Goal: Use online tool/utility: Use online tool/utility

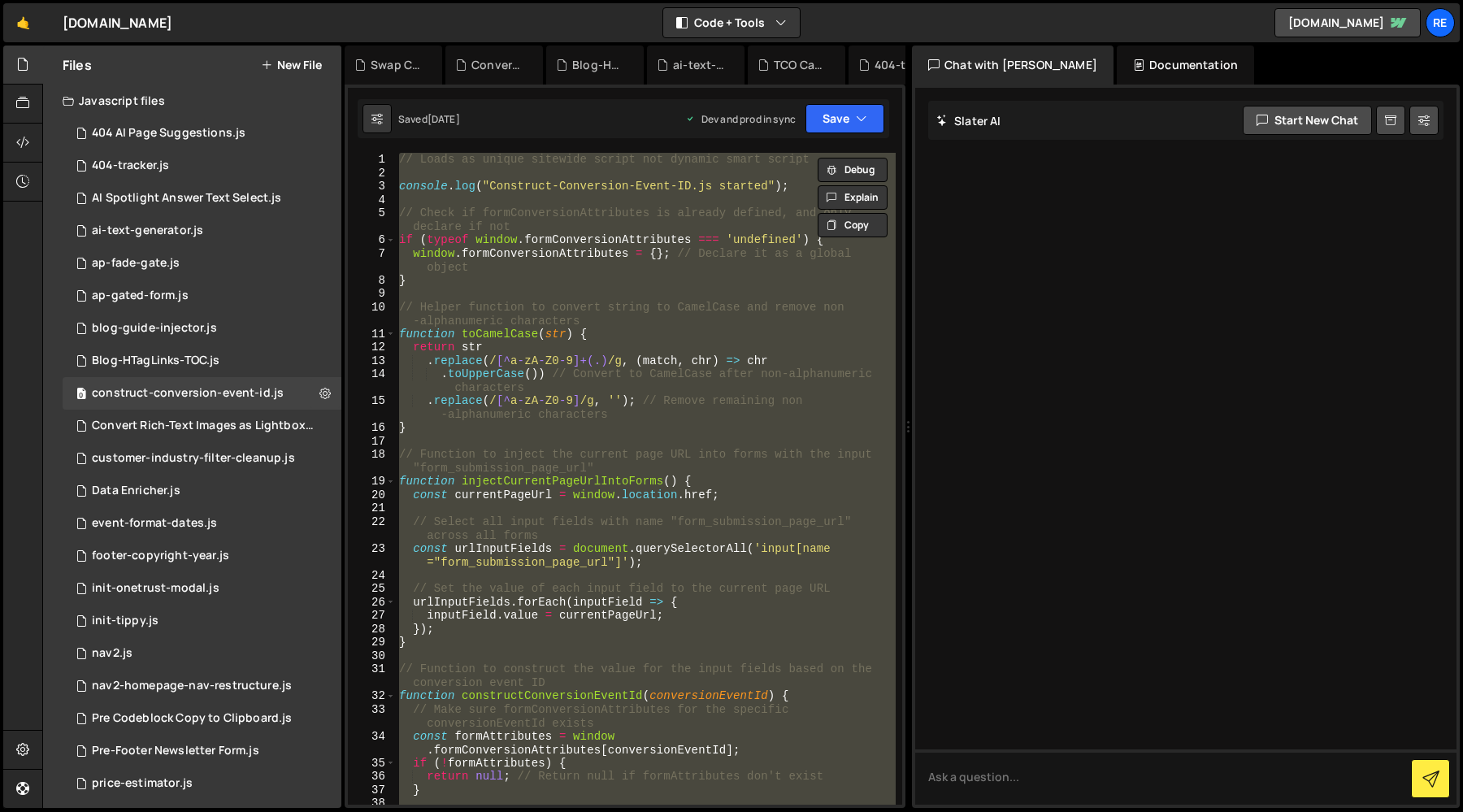
click at [1030, 365] on div at bounding box center [1186, 446] width 541 height 717
click at [753, 425] on div "// Loads as unique sitewide script not dynamic smart script console . log ( "Co…" at bounding box center [646, 478] width 500 height 652
type textarea "}"
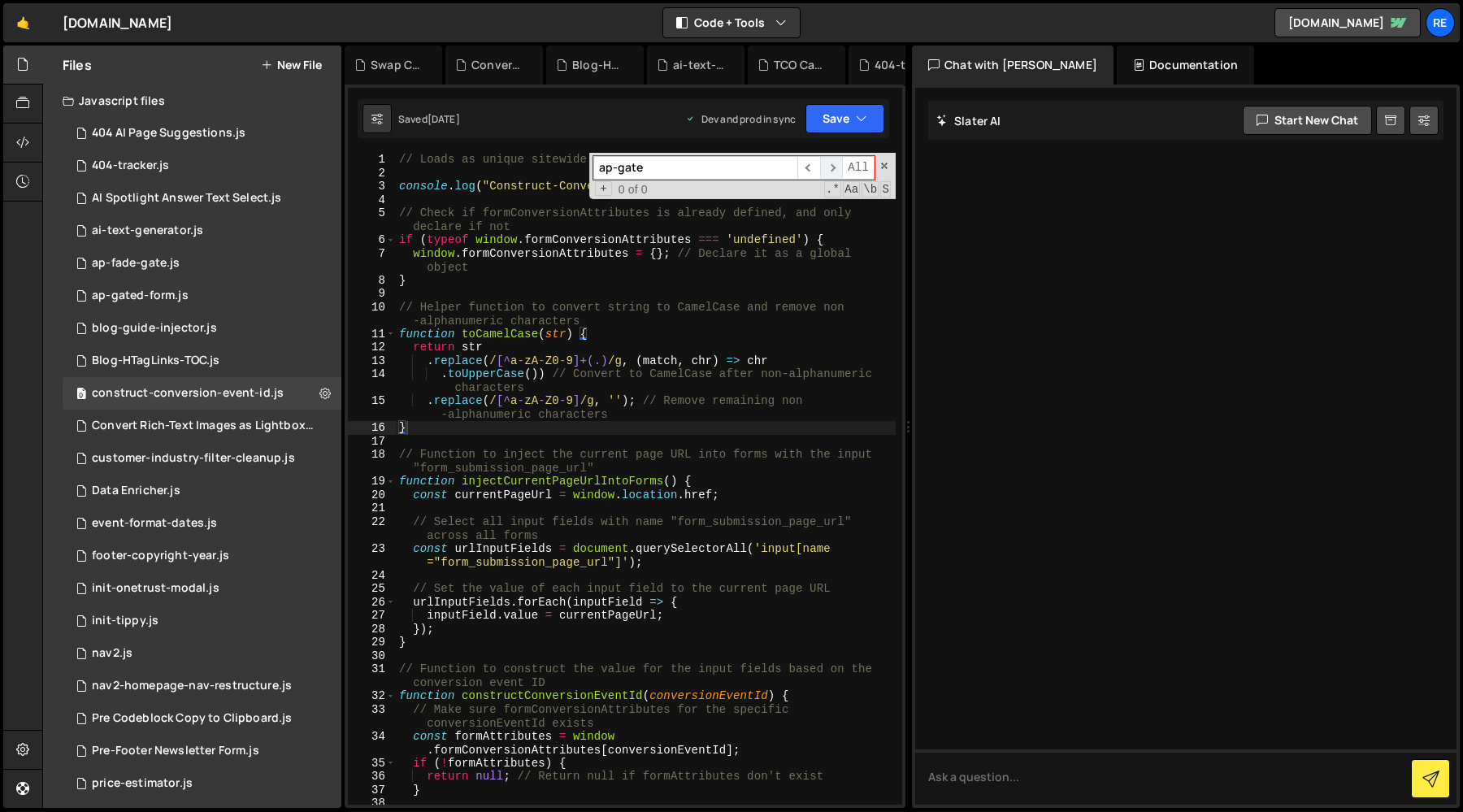
type input "ap-gate"
click at [829, 165] on span "​" at bounding box center [831, 168] width 23 height 24
click at [807, 166] on span "​" at bounding box center [808, 168] width 23 height 24
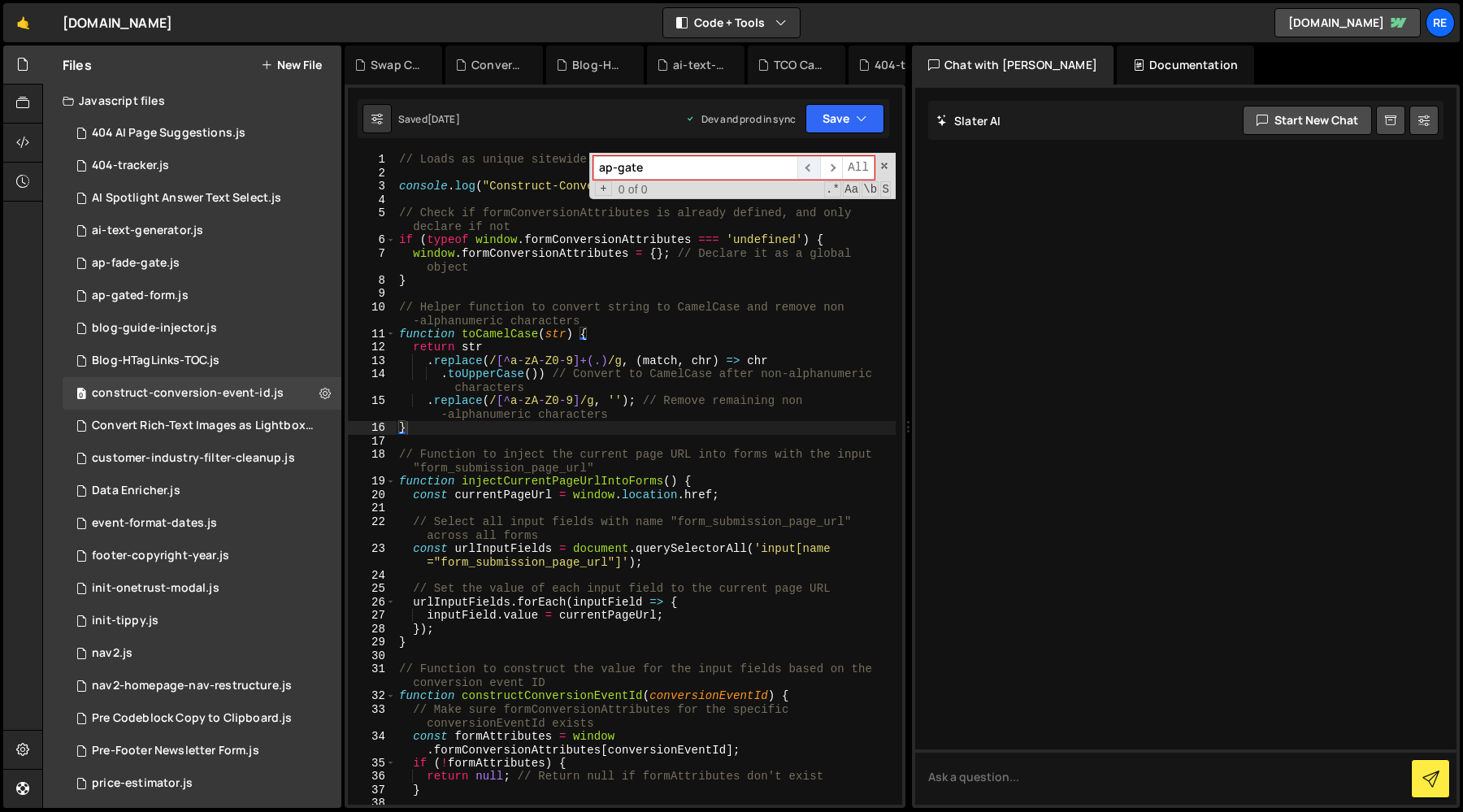
click at [807, 166] on span "​" at bounding box center [808, 168] width 23 height 24
click at [170, 298] on div "ap-gated-form.js" at bounding box center [140, 295] width 96 height 15
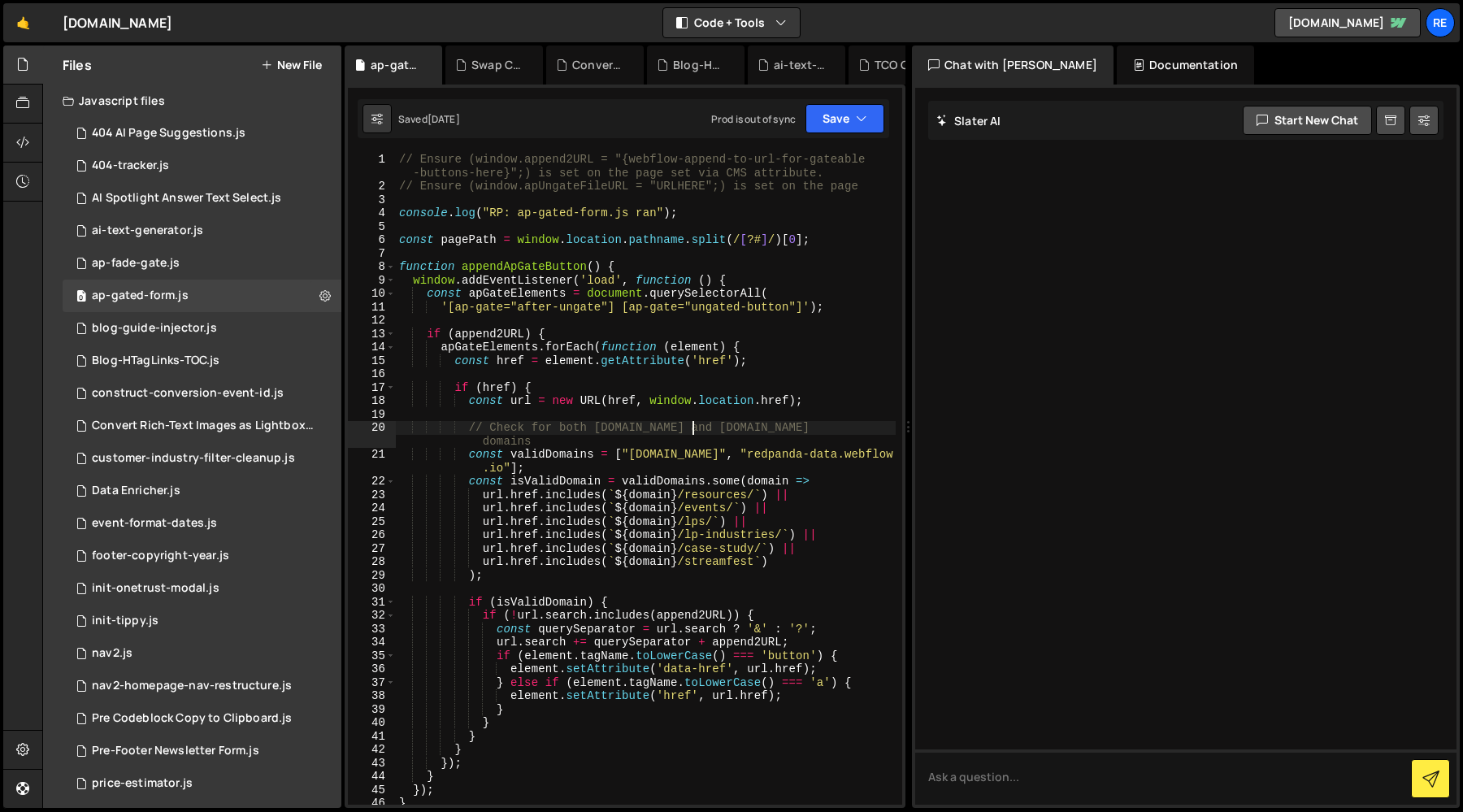
click at [689, 434] on div "// Ensure (window.append2URL = "{webflow-append-to-url-for-gateable -buttons-he…" at bounding box center [646, 499] width 500 height 693
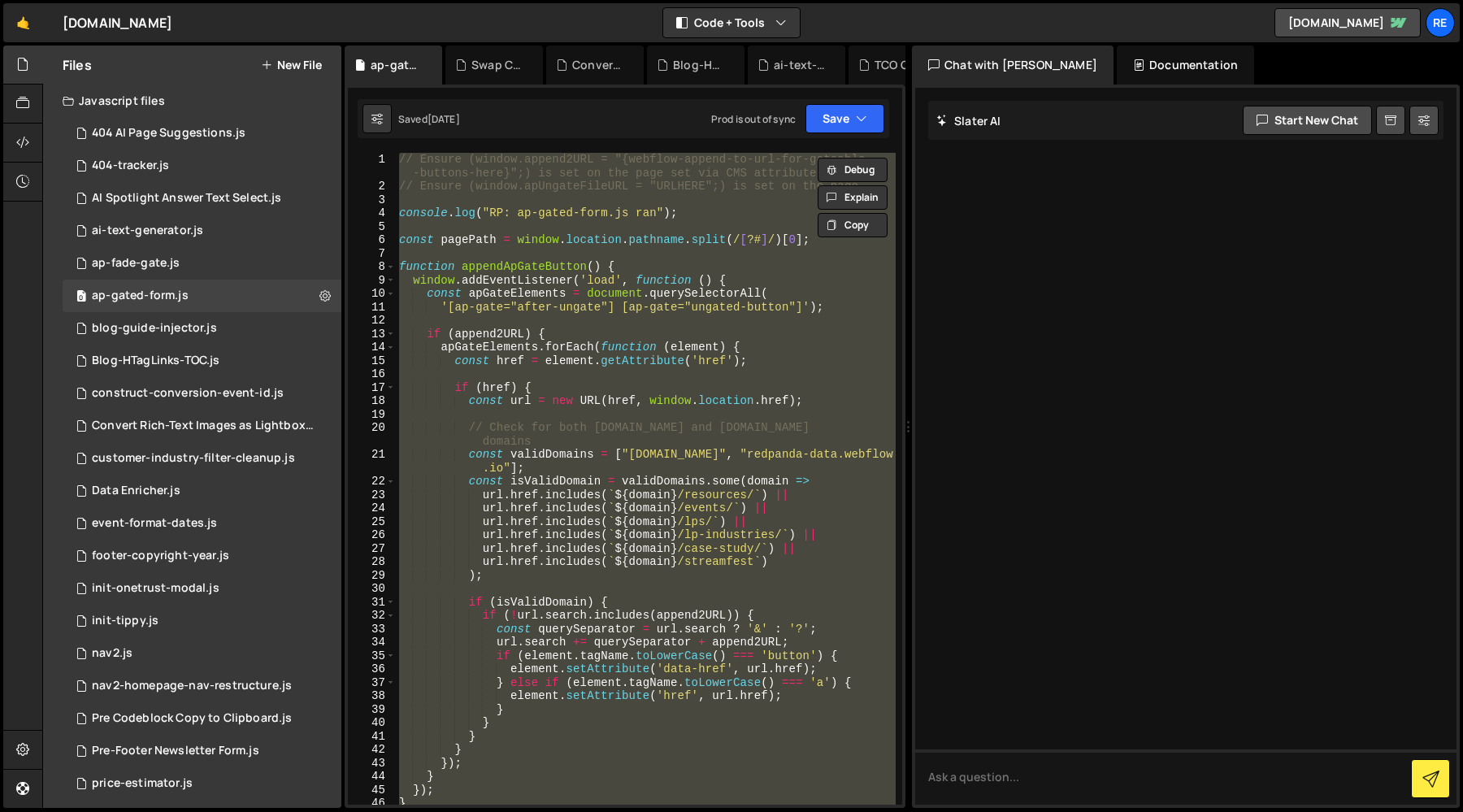
click at [732, 423] on div "// Ensure (window.append2URL = "{webflow-append-to-url-for-gateable -buttons-he…" at bounding box center [646, 478] width 500 height 652
type textarea "// Check for both [DOMAIN_NAME] and [DOMAIN_NAME] domains"
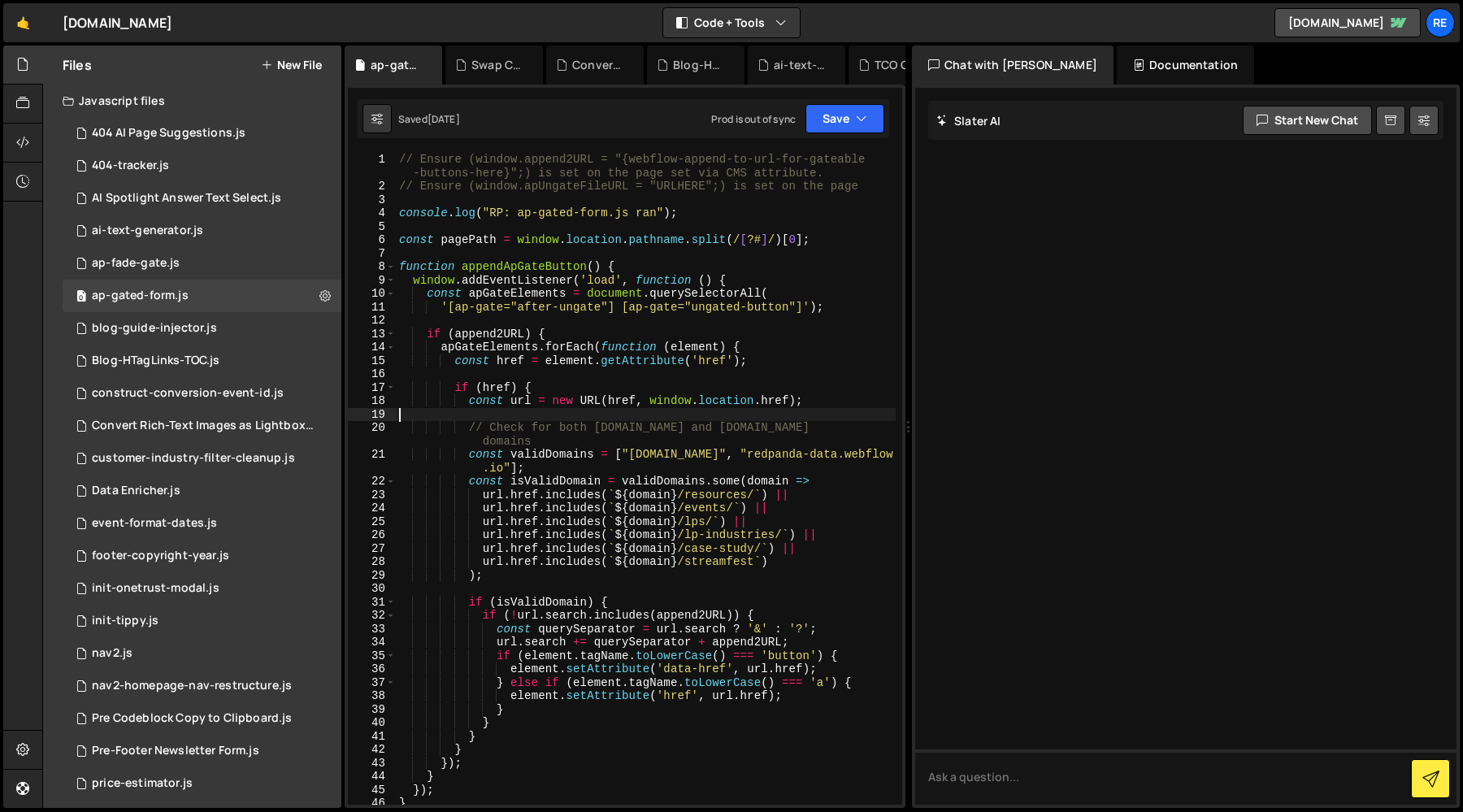
click at [736, 417] on div "// Ensure (window.append2URL = "{webflow-append-to-url-for-gateable -buttons-he…" at bounding box center [646, 499] width 500 height 693
click at [550, 270] on div "// Ensure (window.append2URL = "{webflow-append-to-url-for-gateable -buttons-he…" at bounding box center [646, 499] width 500 height 693
type textarea "function appendApGateButton() {"
click at [550, 270] on div "// Ensure (window.append2URL = "{webflow-append-to-url-for-gateable -buttons-he…" at bounding box center [646, 499] width 500 height 693
click at [604, 248] on div "// Ensure (window.append2URL = "{webflow-append-to-url-for-gateable -buttons-he…" at bounding box center [646, 499] width 500 height 693
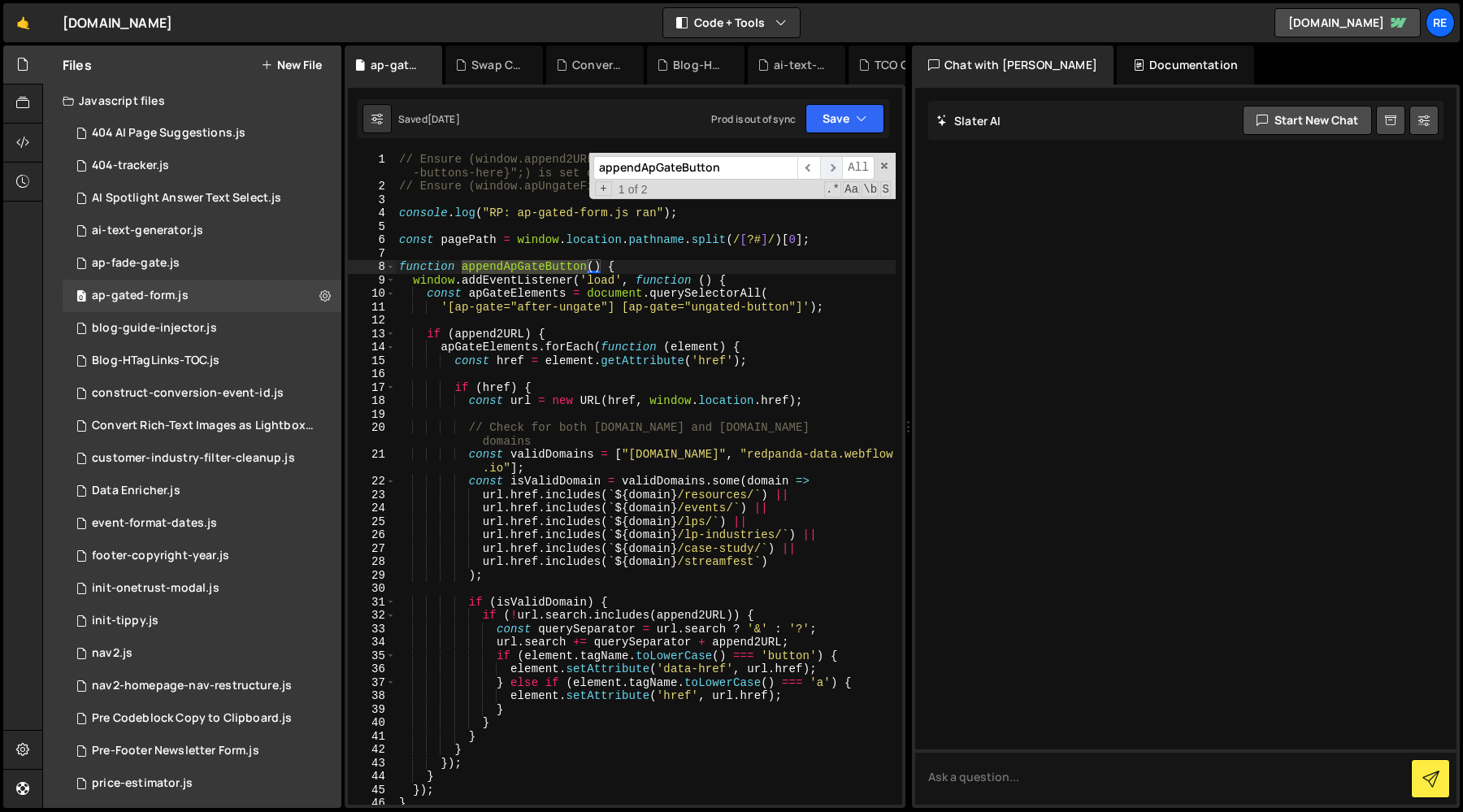
type input "appendApGateButton"
click at [833, 165] on span "​" at bounding box center [831, 168] width 23 height 24
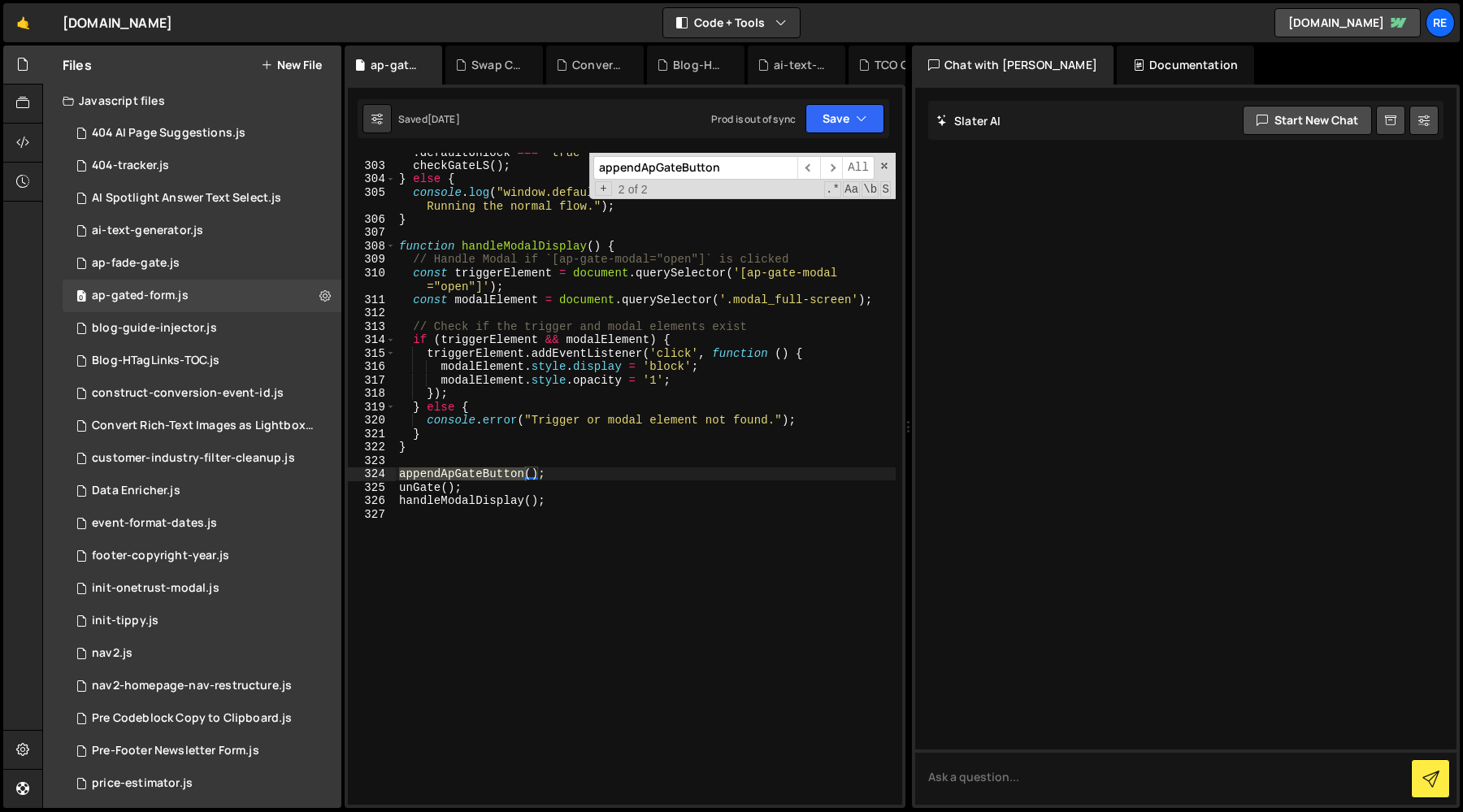
scroll to position [4395, 0]
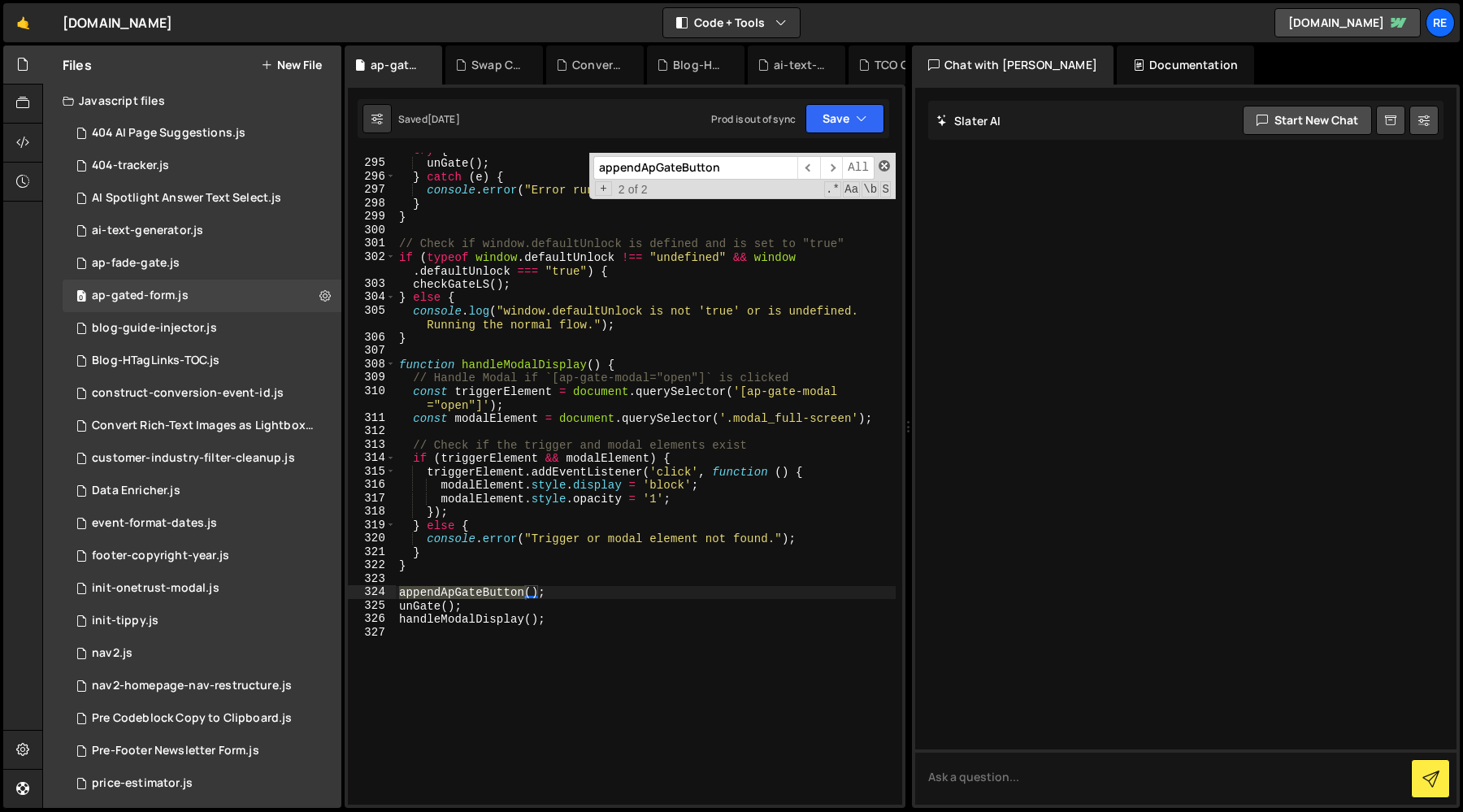
click at [882, 160] on span at bounding box center [885, 166] width 12 height 12
type textarea "appendApGateButton();"
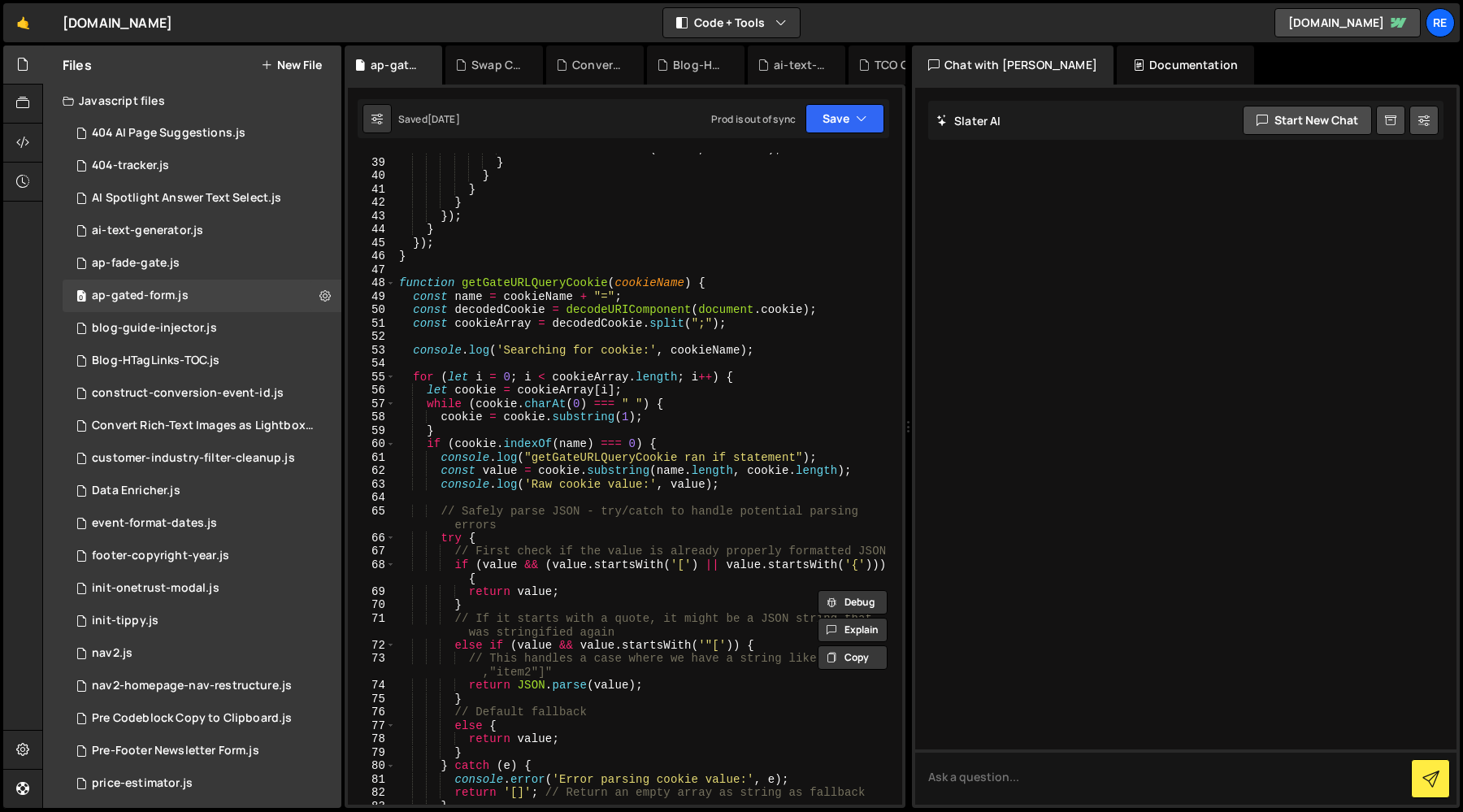
scroll to position [0, 0]
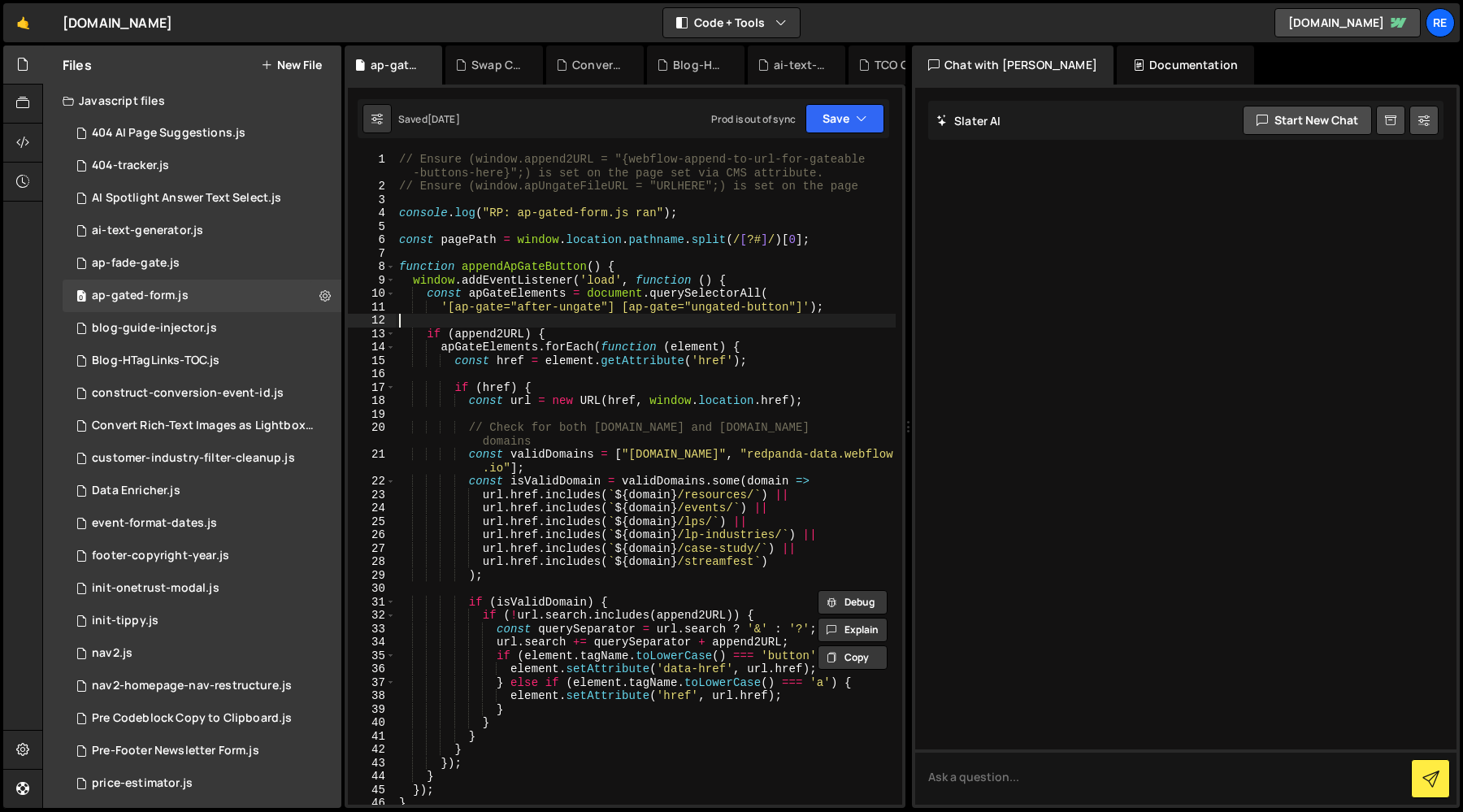
click at [671, 321] on div "// Ensure (window.append2URL = "{webflow-append-to-url-for-gateable -buttons-he…" at bounding box center [646, 499] width 500 height 693
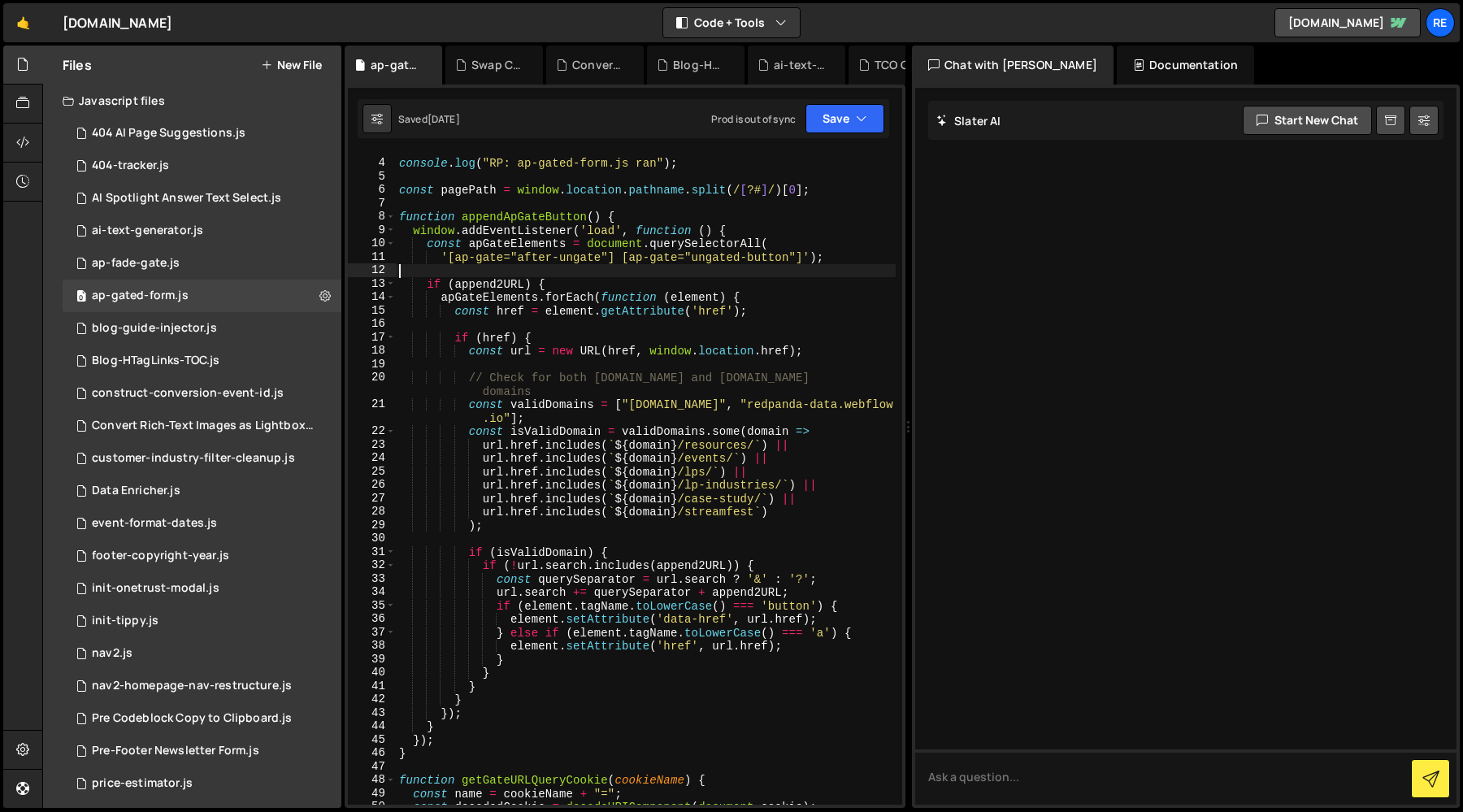
click at [541, 317] on div "console . log ( "RP: ap-gated-form.js ran" ) ; const pagePath = window . locati…" at bounding box center [646, 481] width 500 height 678
click at [495, 286] on div "console . log ( "RP: ap-gated-form.js ran" ) ; const pagePath = window . locati…" at bounding box center [646, 481] width 500 height 678
type textarea "if (append2URL) {"
click at [495, 286] on div "console . log ( "RP: ap-gated-form.js ran" ) ; const pagePath = window . locati…" at bounding box center [646, 481] width 500 height 678
type input "append2URL"
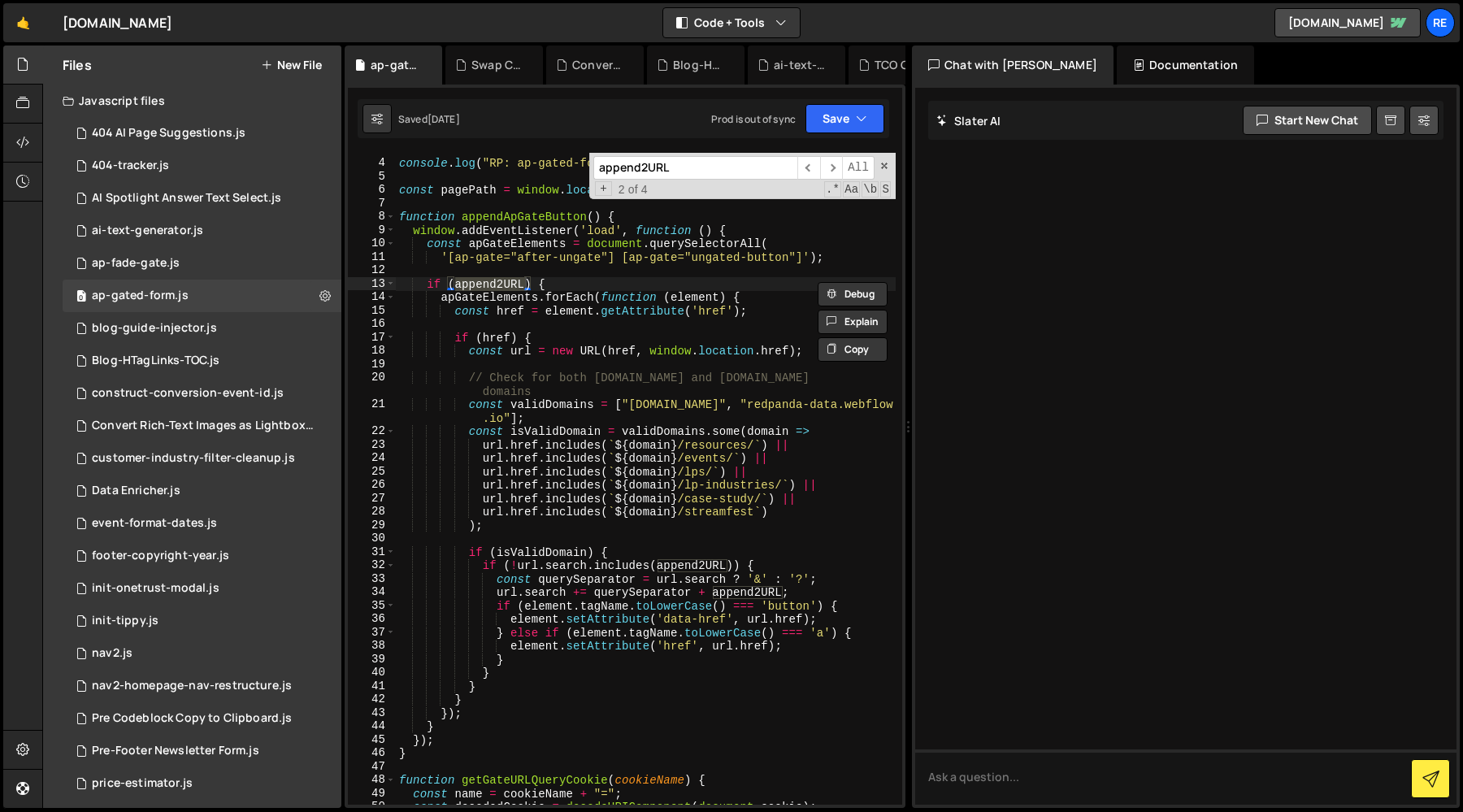
click at [702, 244] on div "console . log ( "RP: ap-gated-form.js ran" ) ; const pagePath = window . locati…" at bounding box center [646, 481] width 500 height 678
click at [721, 170] on input "append2URL" at bounding box center [695, 168] width 204 height 24
click at [829, 168] on span "​" at bounding box center [831, 168] width 23 height 24
click at [687, 385] on div "console . log ( "RP: ap-gated-form.js ran" ) ; const pagePath = window . locati…" at bounding box center [646, 481] width 500 height 678
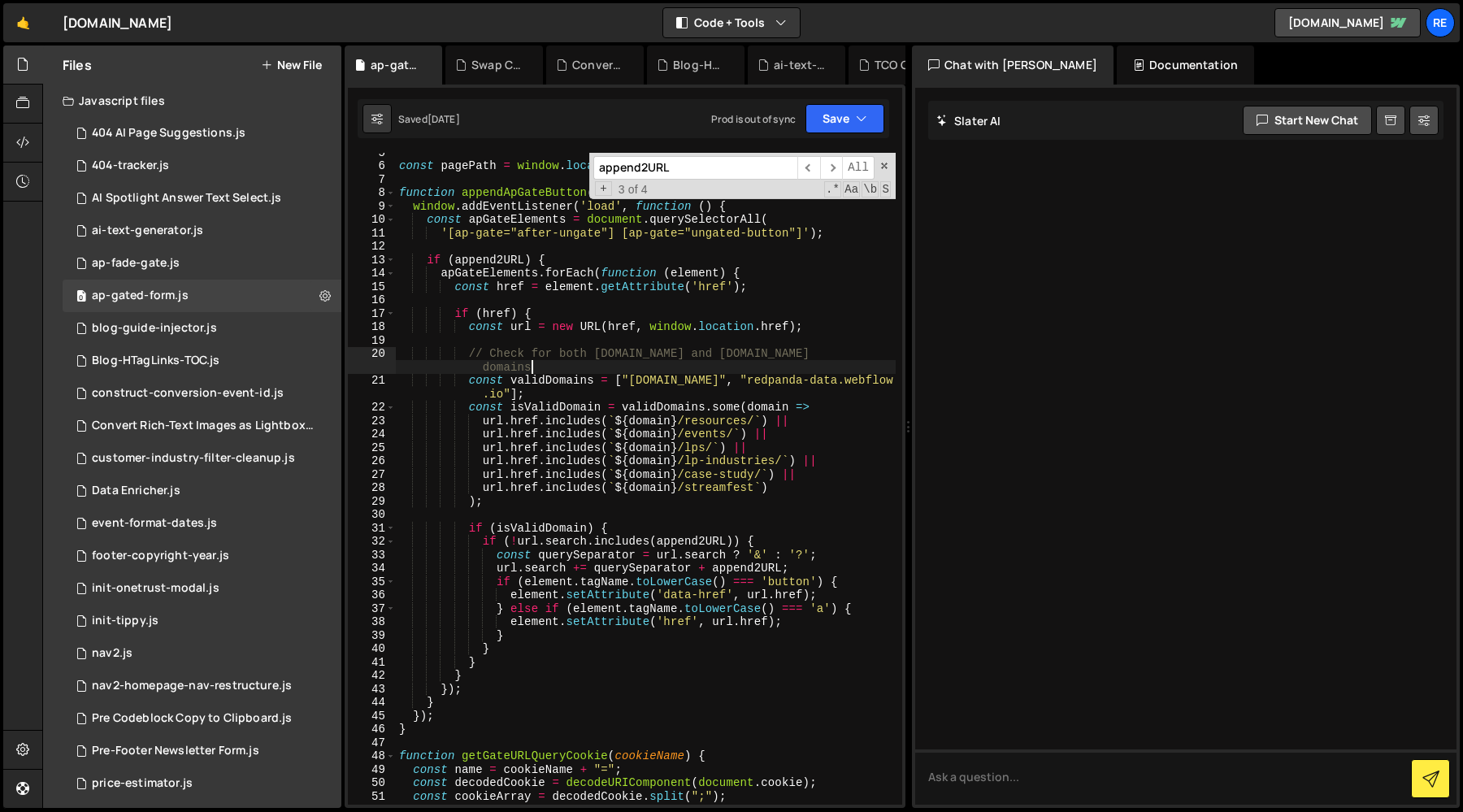
scroll to position [74, 0]
click at [777, 525] on div "const pagePath = window . location . pathname . split ( / [ ?# ] / ) [ 0 ] ; fu…" at bounding box center [646, 484] width 500 height 678
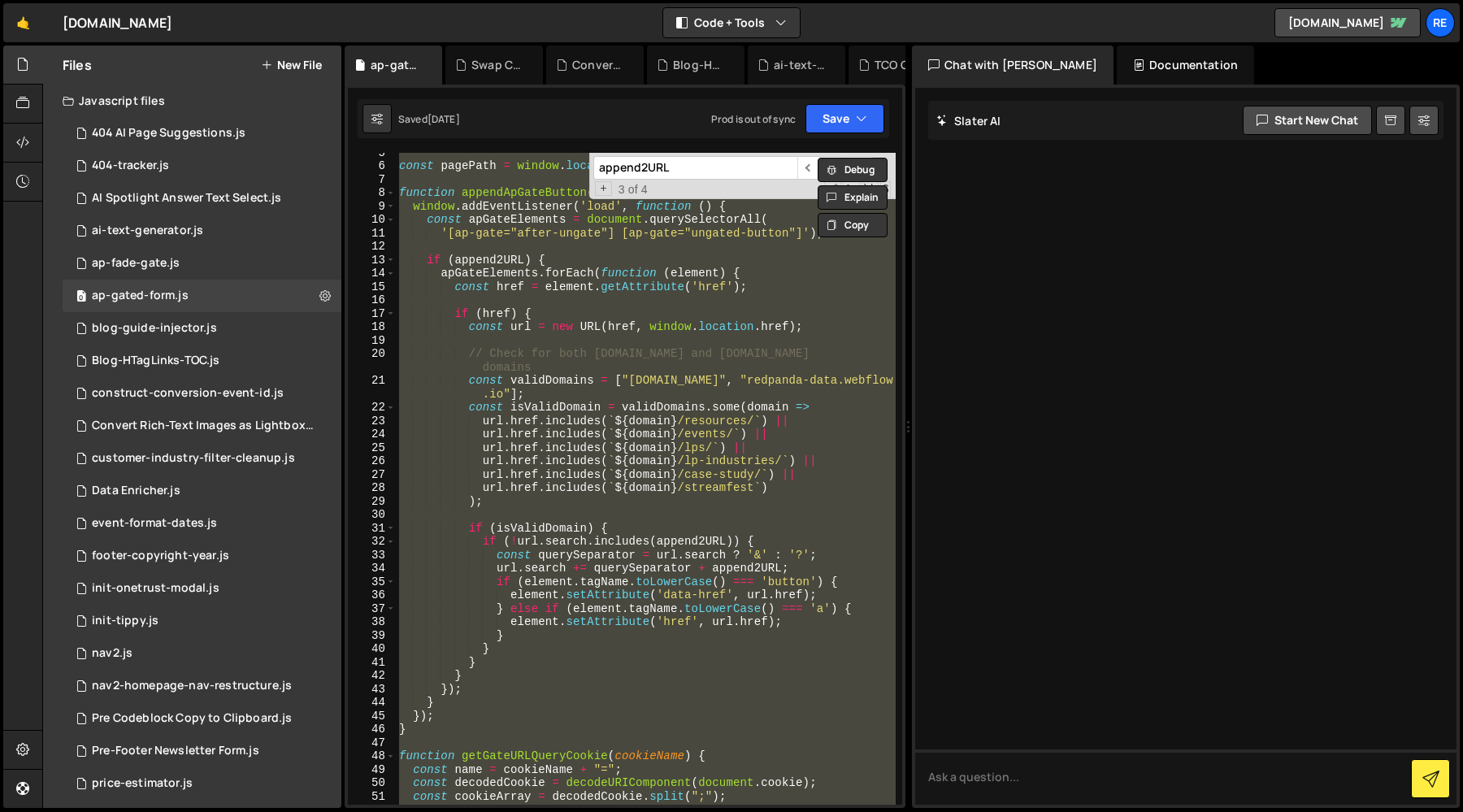
click at [726, 321] on div "const pagePath = window . location . pathname . split ( / [ ?# ] / ) [ 0 ] ; fu…" at bounding box center [646, 478] width 500 height 652
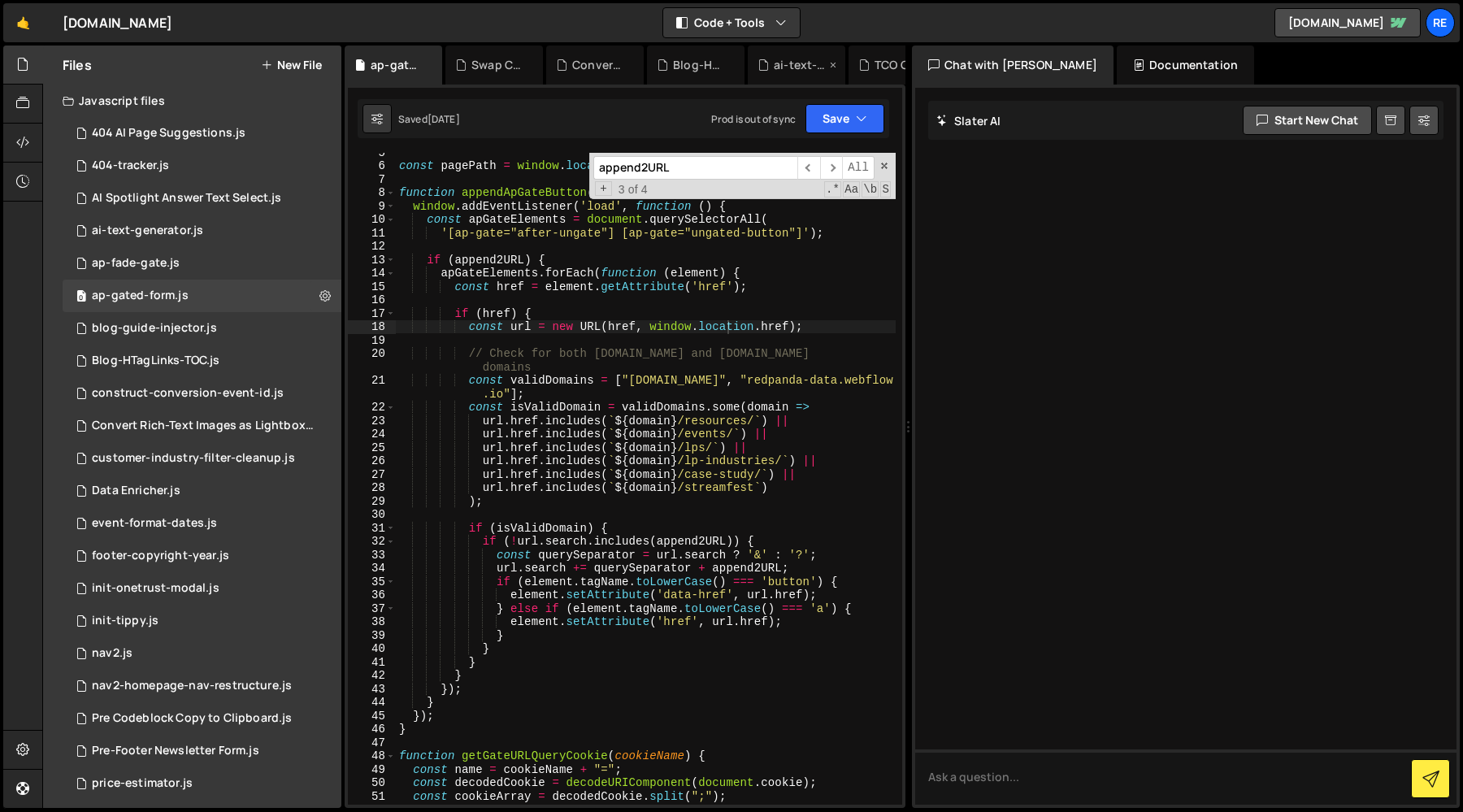
scroll to position [0, 0]
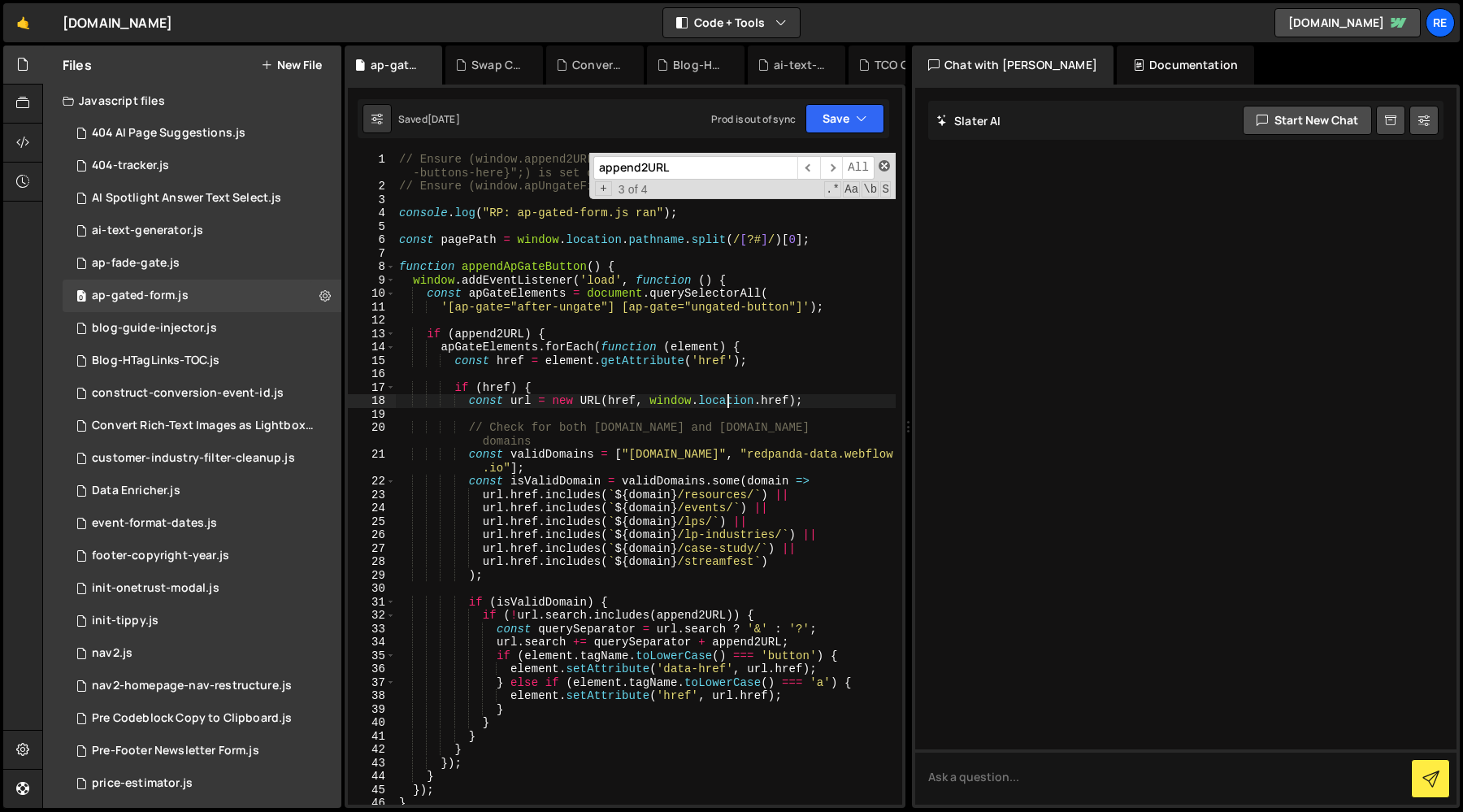
click at [884, 165] on span at bounding box center [885, 166] width 12 height 12
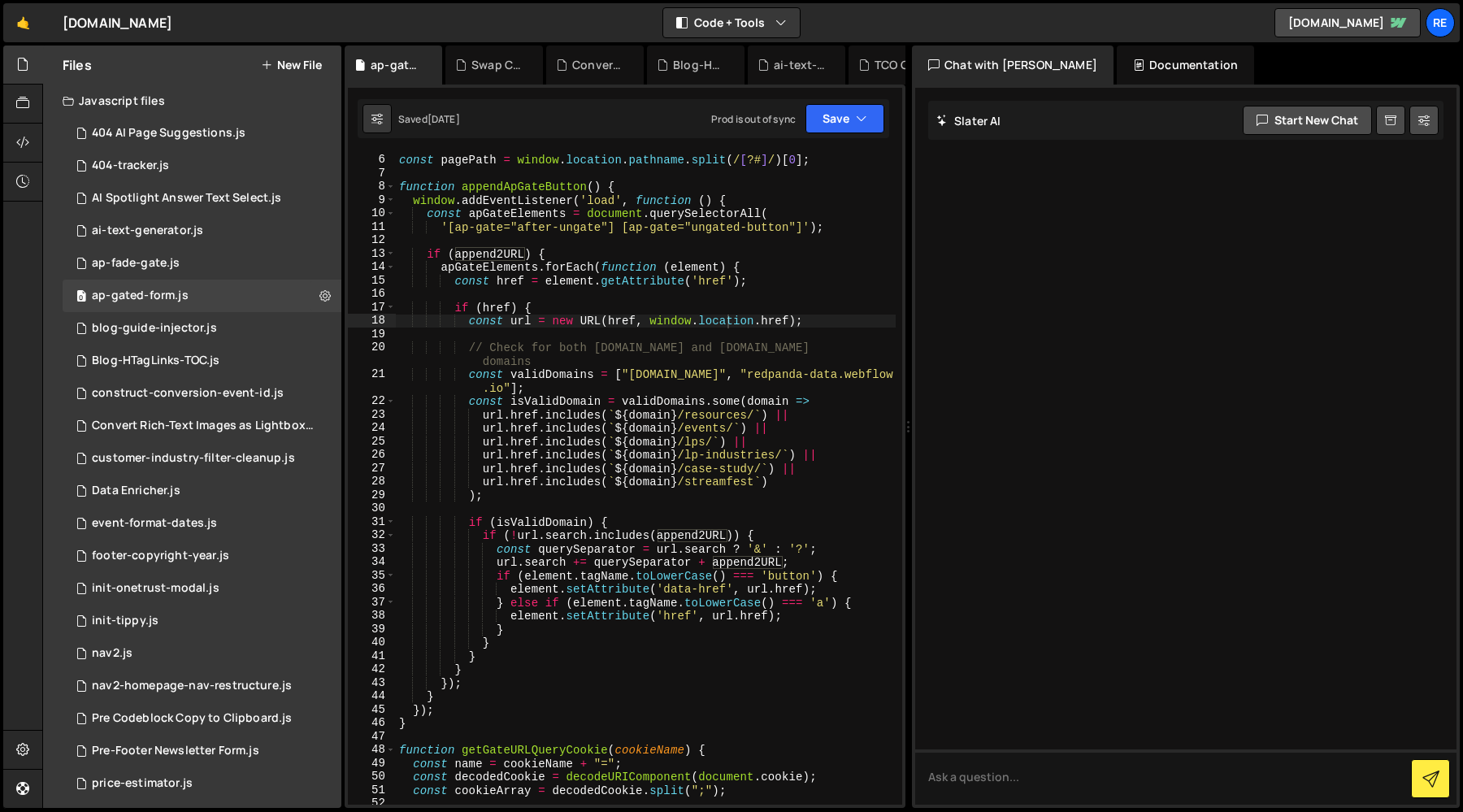
scroll to position [224, 0]
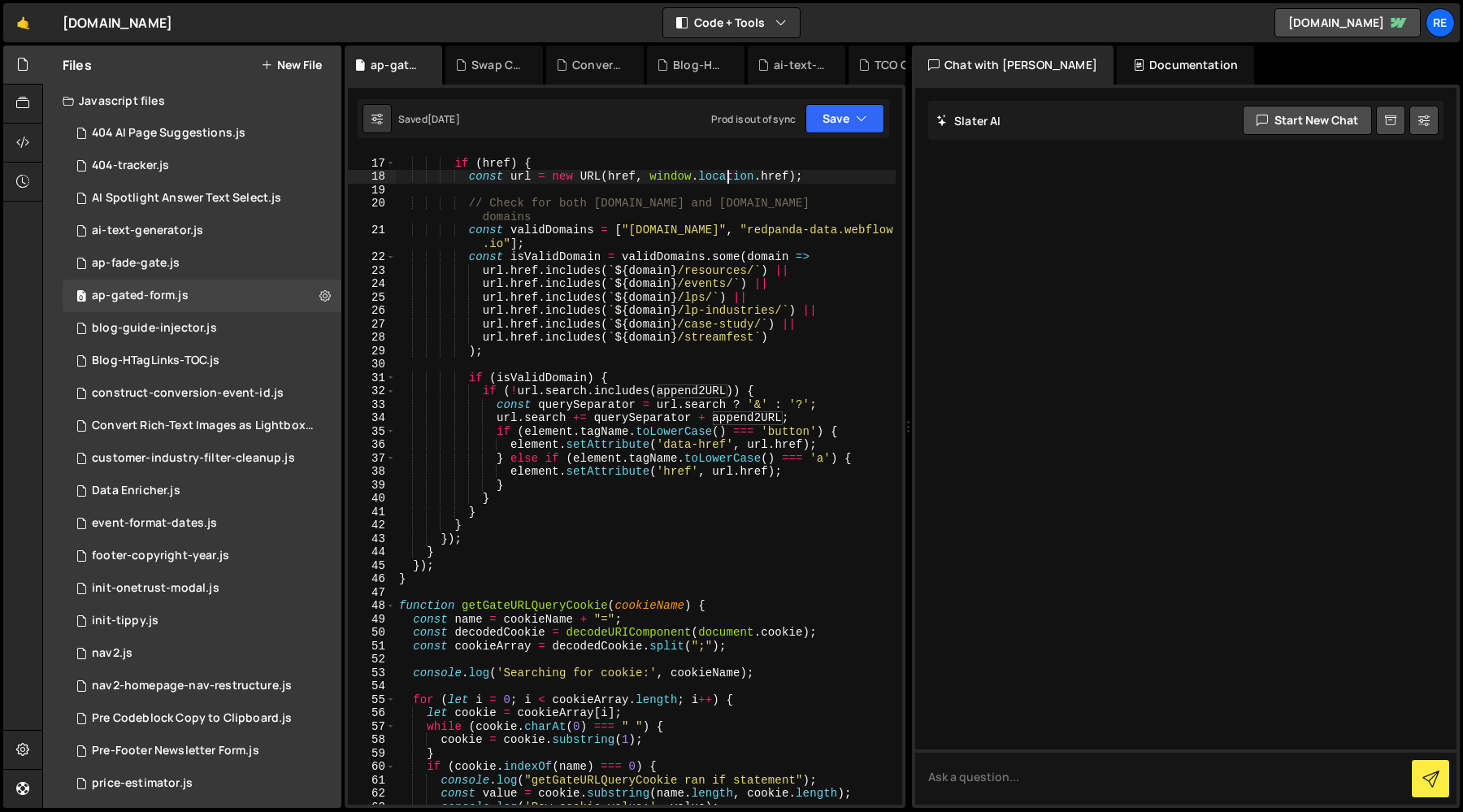
click at [858, 484] on div "if ( href ) { const url = new URL ( href , window . location . href ) ; // Chec…" at bounding box center [646, 481] width 500 height 678
type textarea "handleModalDisplay();"
